Goal: Task Accomplishment & Management: Use online tool/utility

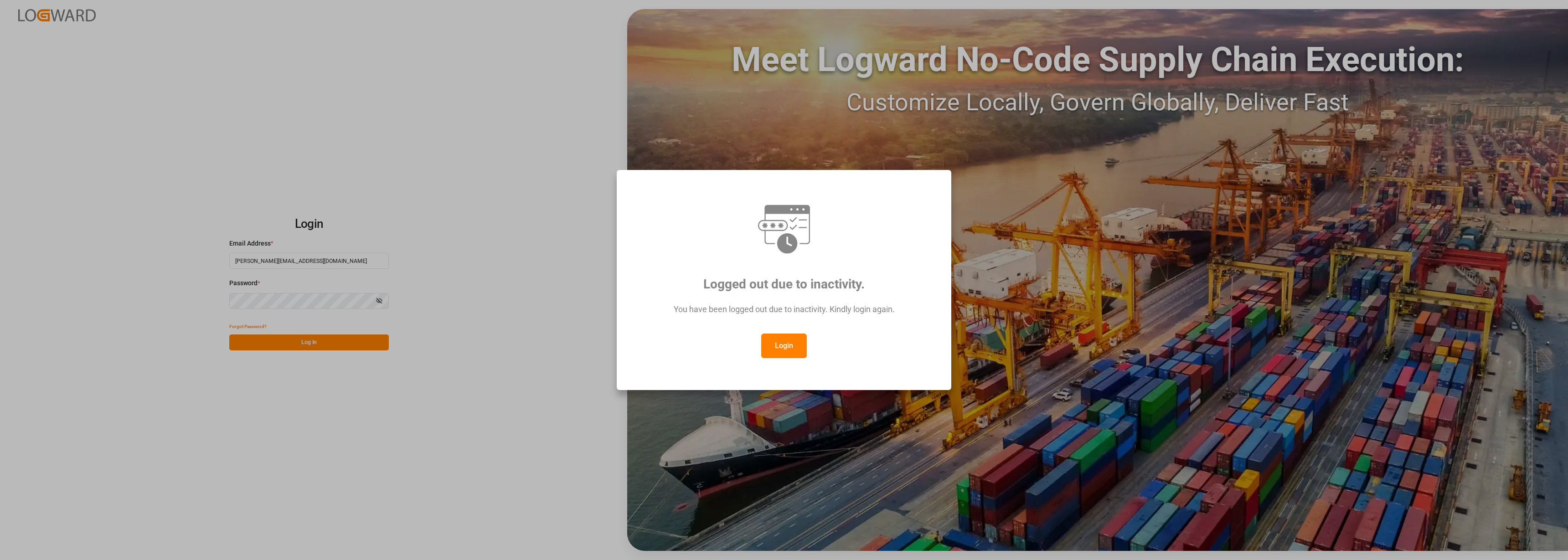
click at [790, 341] on button "Login" at bounding box center [784, 346] width 46 height 24
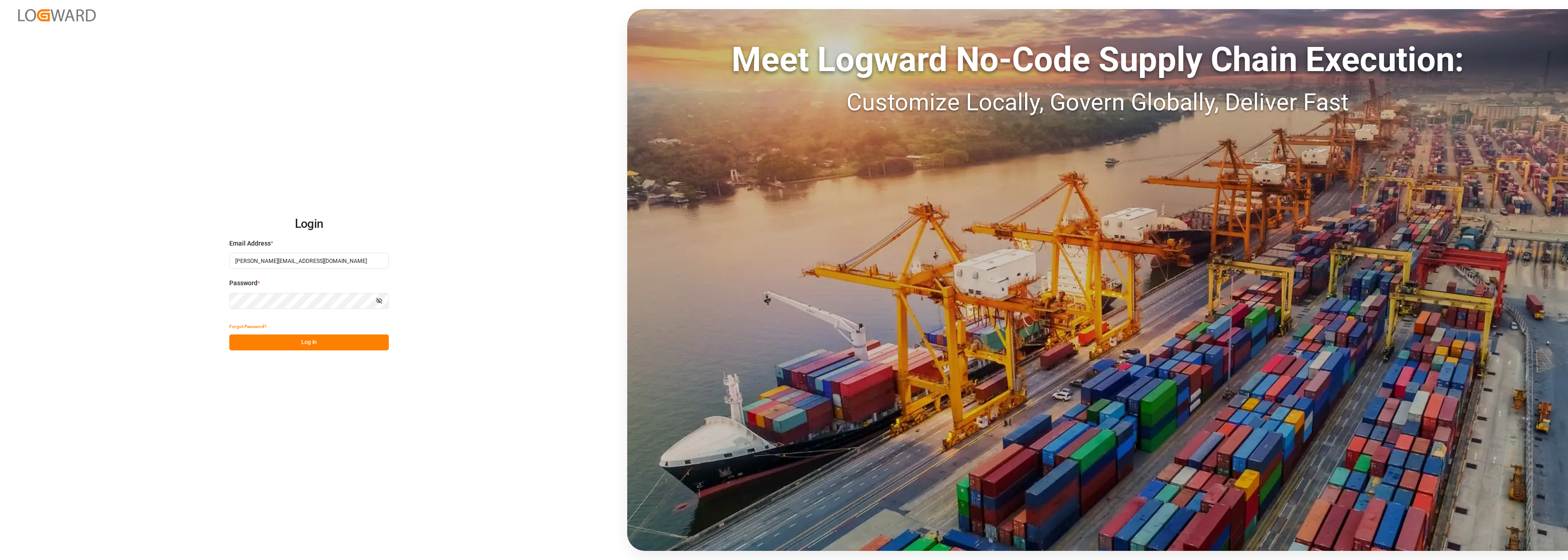
click at [322, 340] on button "Log In" at bounding box center [309, 342] width 159 height 16
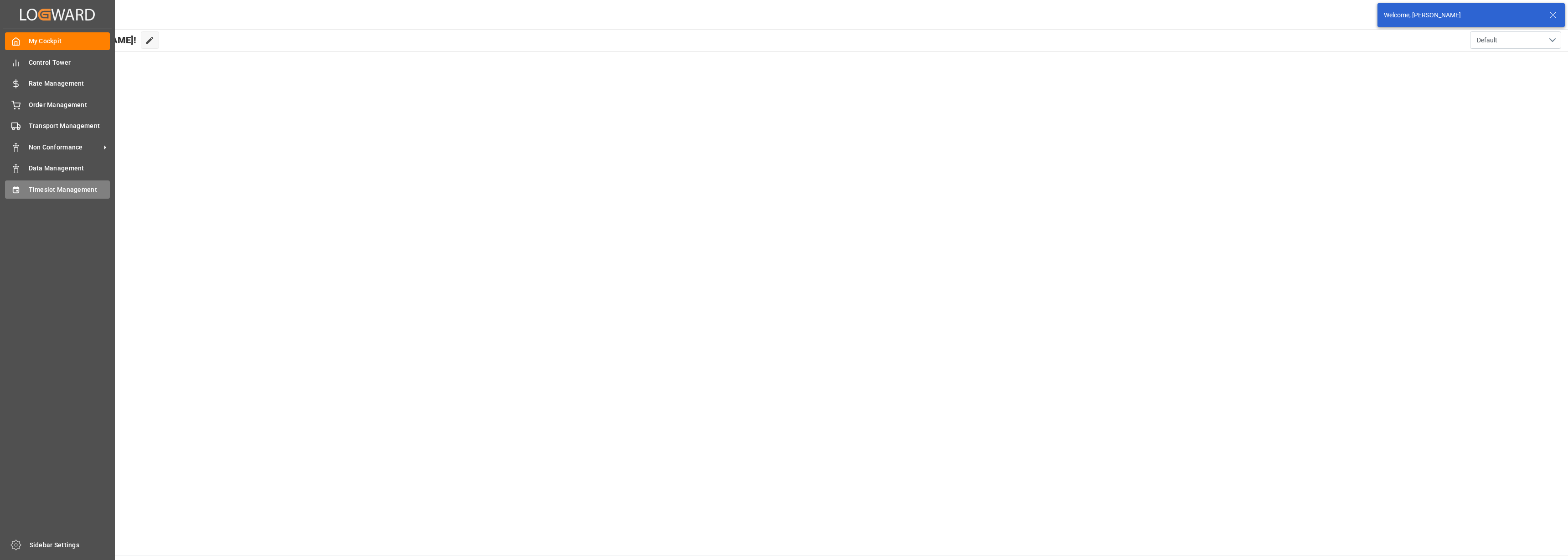
click at [17, 188] on icon at bounding box center [16, 189] width 6 height 6
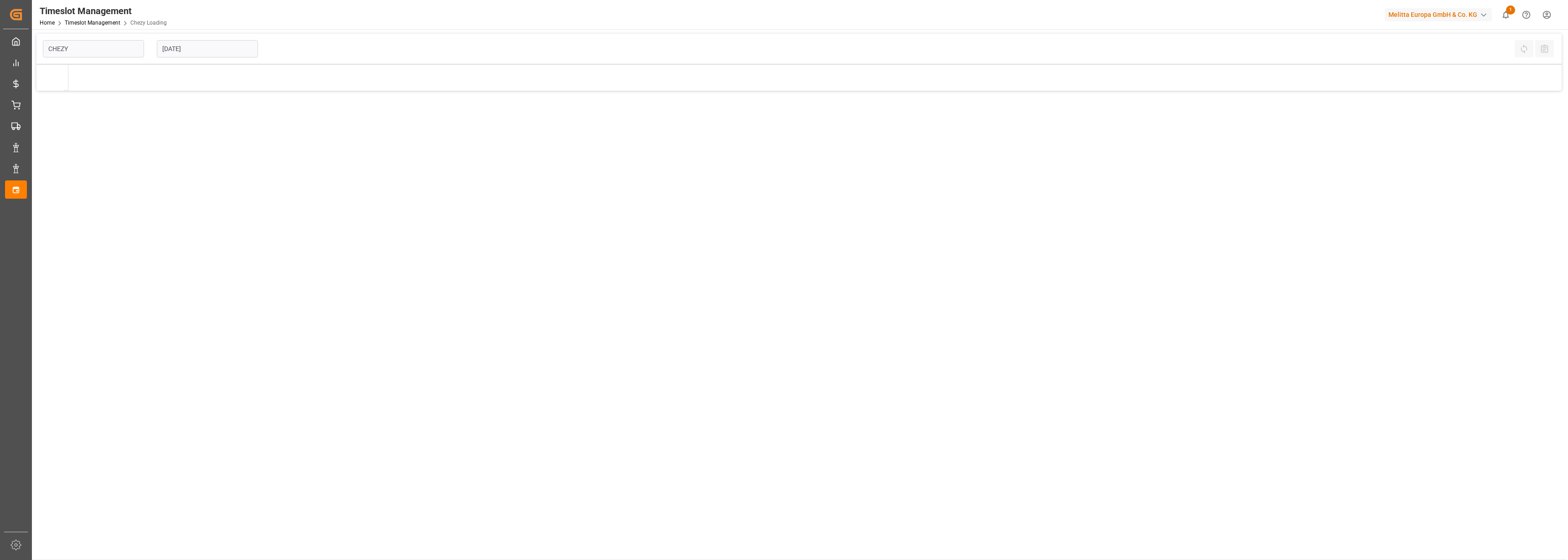
type input "Chezy Loading"
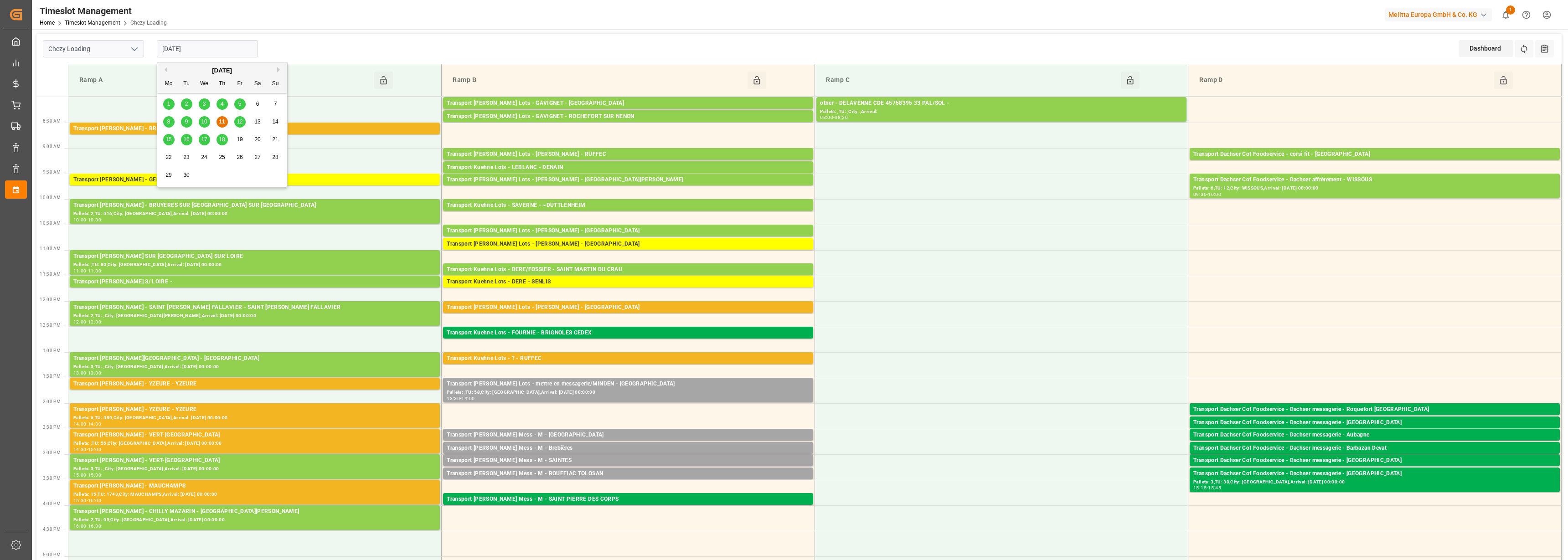
click at [176, 50] on input "[DATE]" at bounding box center [207, 49] width 101 height 17
click at [200, 120] on div "10" at bounding box center [205, 122] width 11 height 11
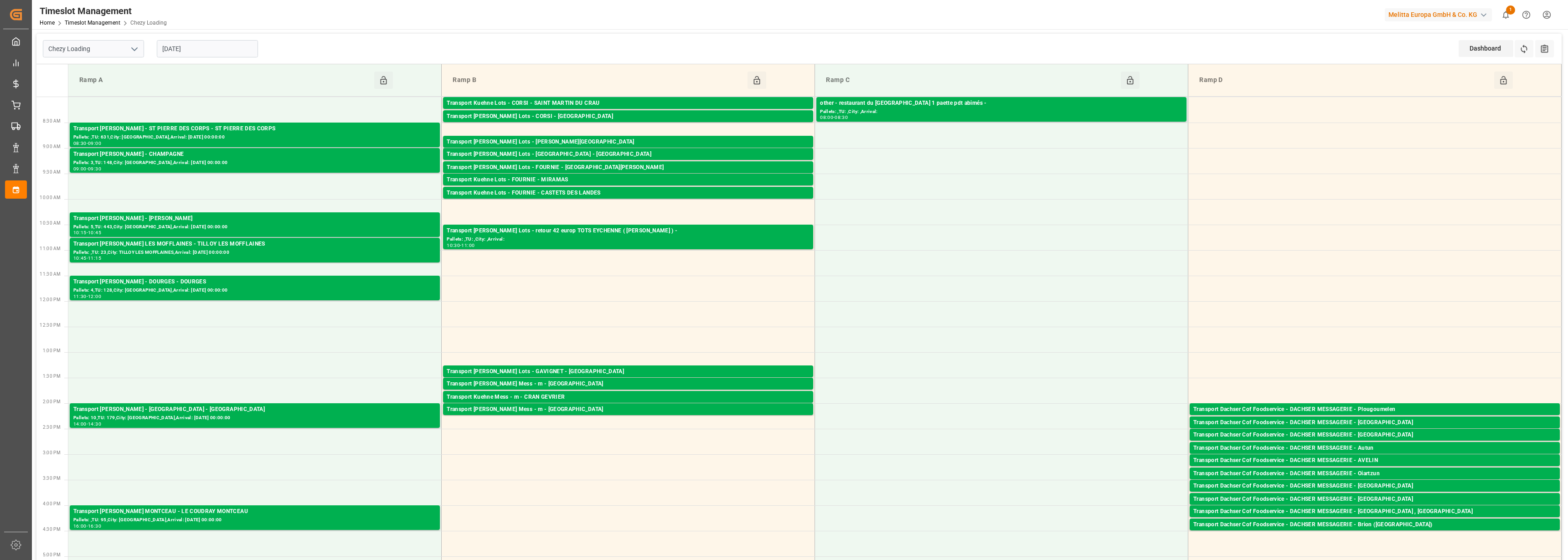
click at [205, 50] on input "[DATE]" at bounding box center [207, 49] width 101 height 17
click at [220, 120] on span "11" at bounding box center [222, 121] width 6 height 6
type input "[DATE]"
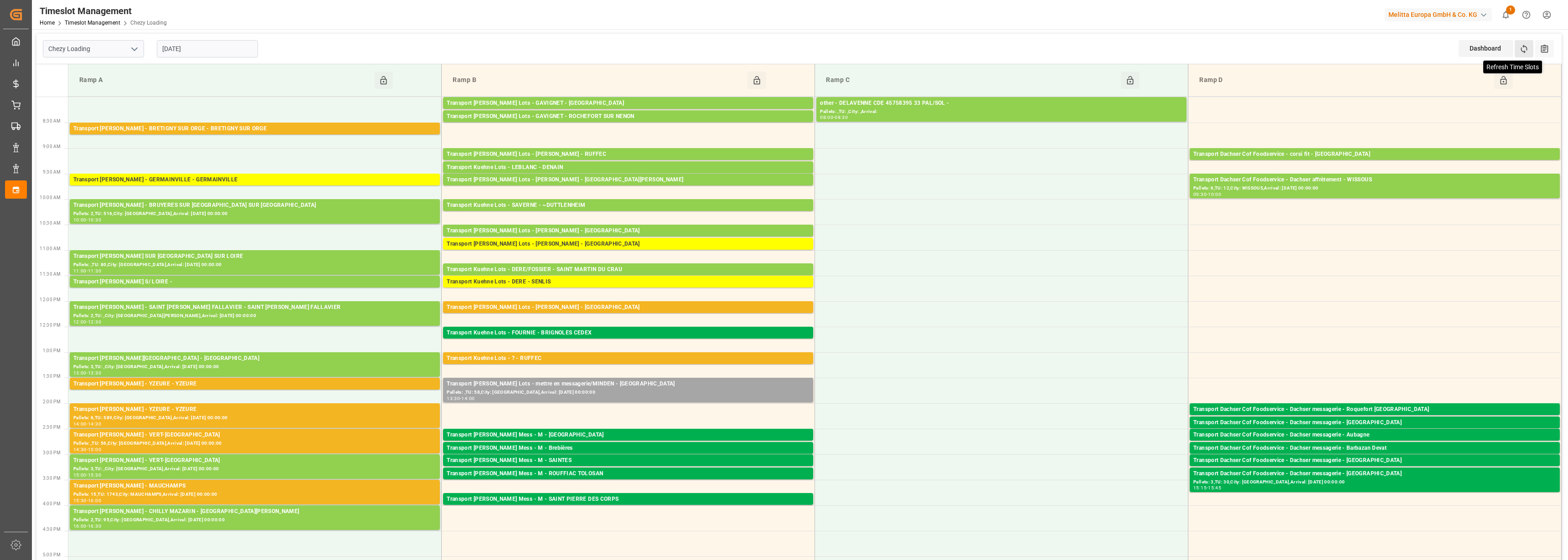
click at [1526, 49] on icon at bounding box center [1524, 49] width 9 height 9
